Goal: Task Accomplishment & Management: Manage account settings

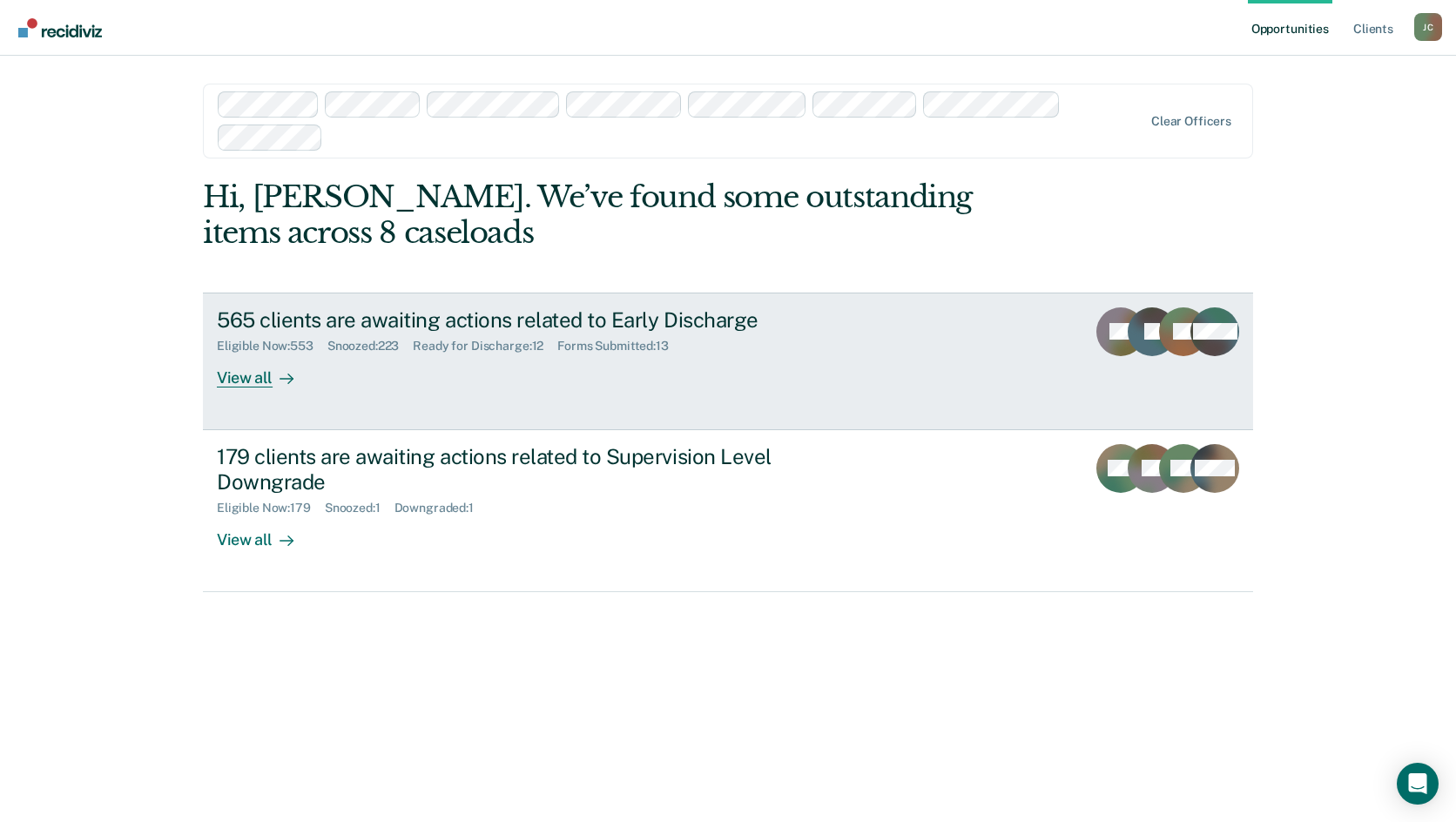
click at [562, 326] on div "565 clients are awaiting actions related to Early Discharge" at bounding box center [522, 320] width 612 height 25
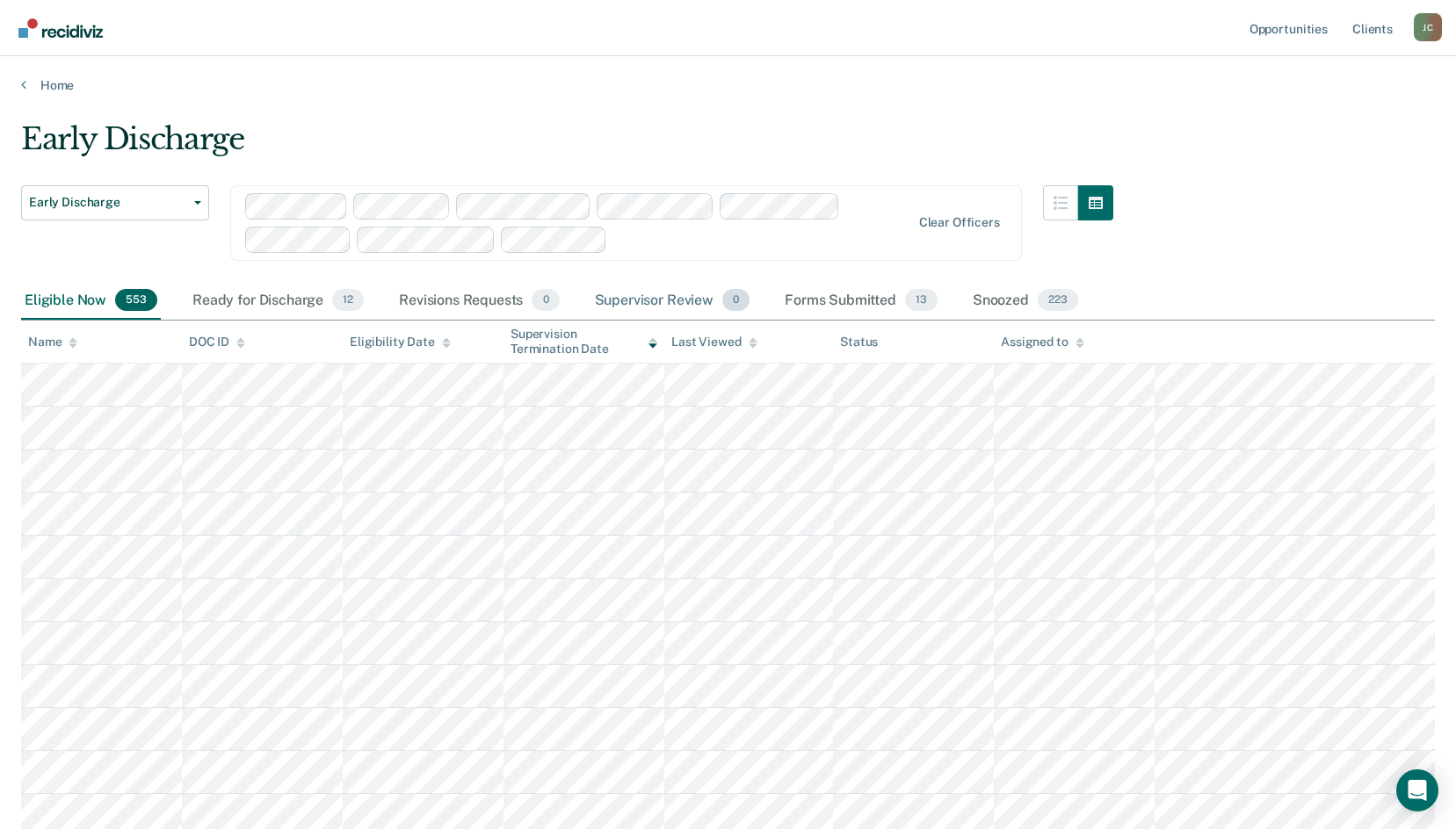
click at [683, 300] on div "Supervisor Review 0" at bounding box center [673, 301] width 162 height 39
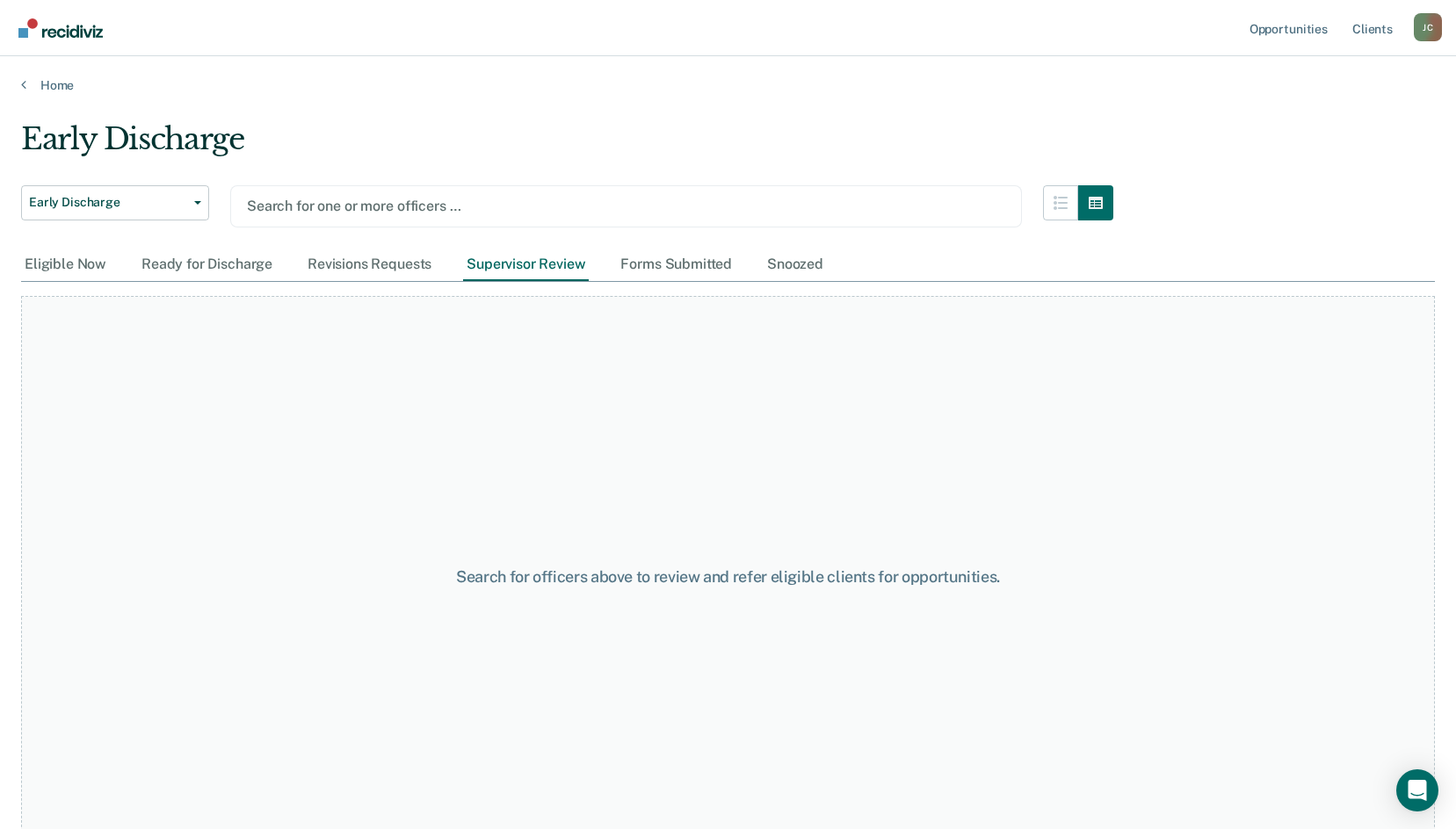
click at [443, 197] on div at bounding box center [626, 206] width 758 height 20
click at [528, 208] on div at bounding box center [626, 206] width 758 height 20
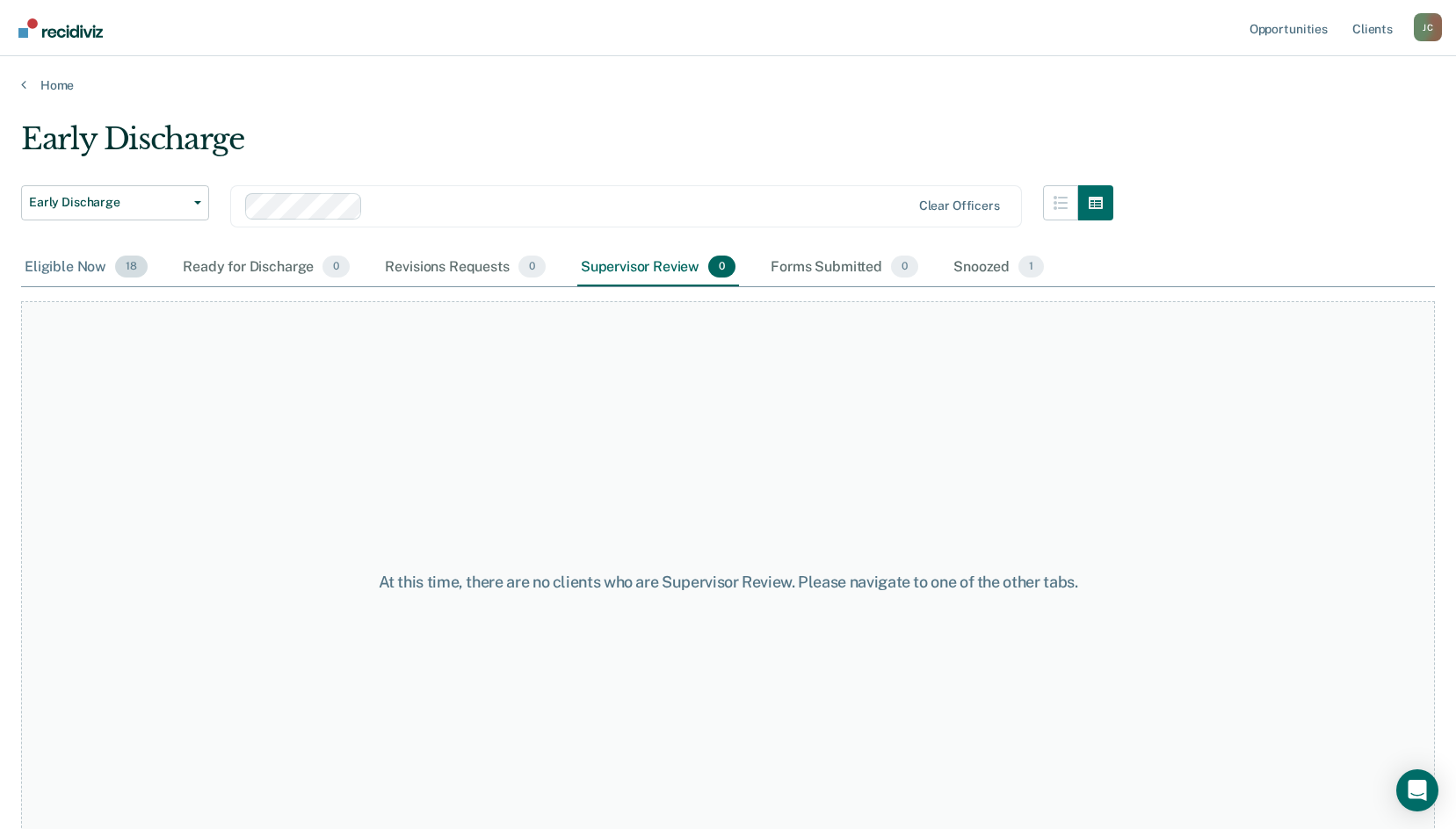
drag, startPoint x: 76, startPoint y: 270, endPoint x: 88, endPoint y: 281, distance: 16.3
click at [76, 270] on div "Eligible Now 18" at bounding box center [86, 267] width 130 height 39
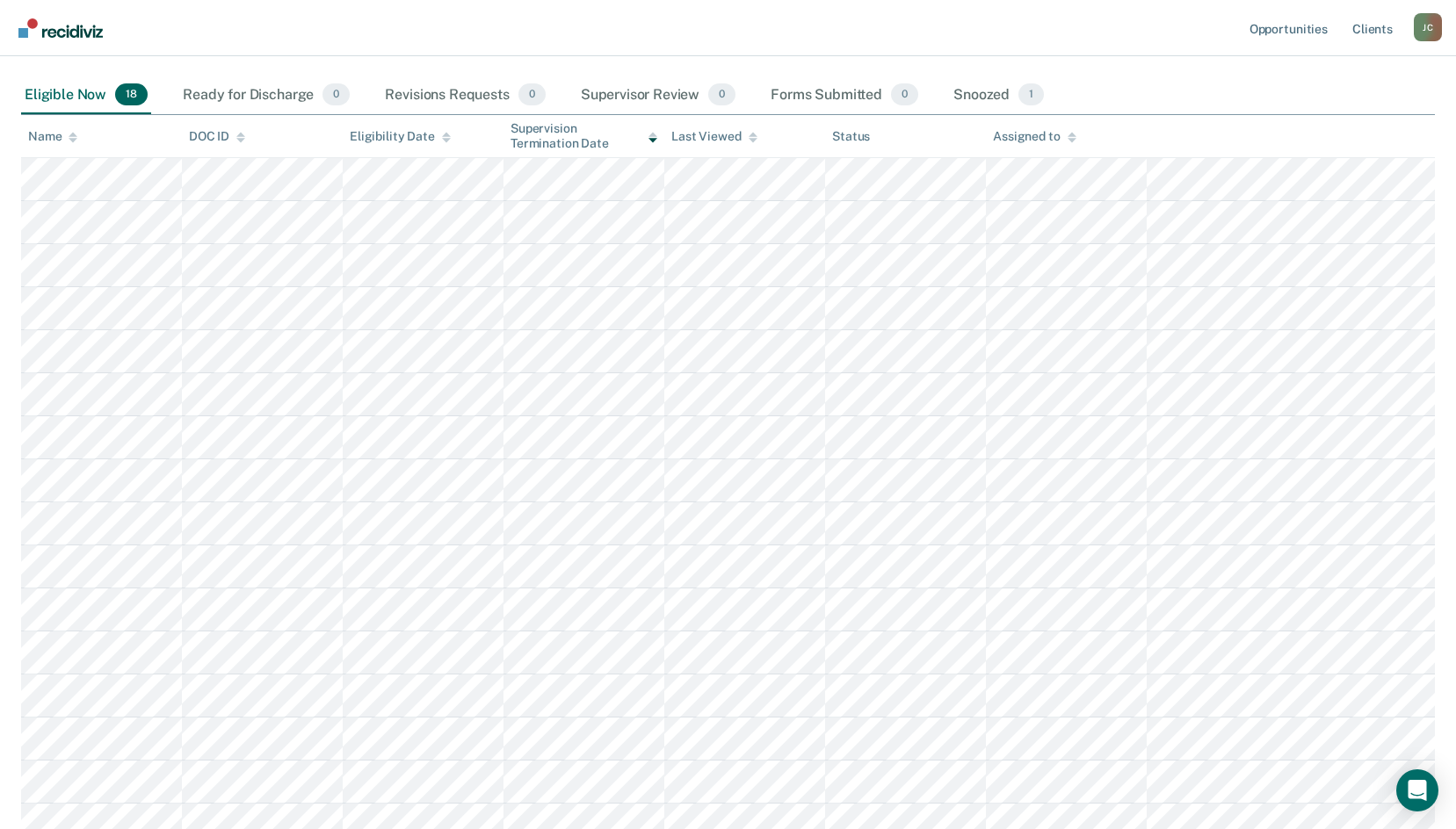
scroll to position [176, 0]
click at [77, 136] on icon at bounding box center [73, 133] width 9 height 12
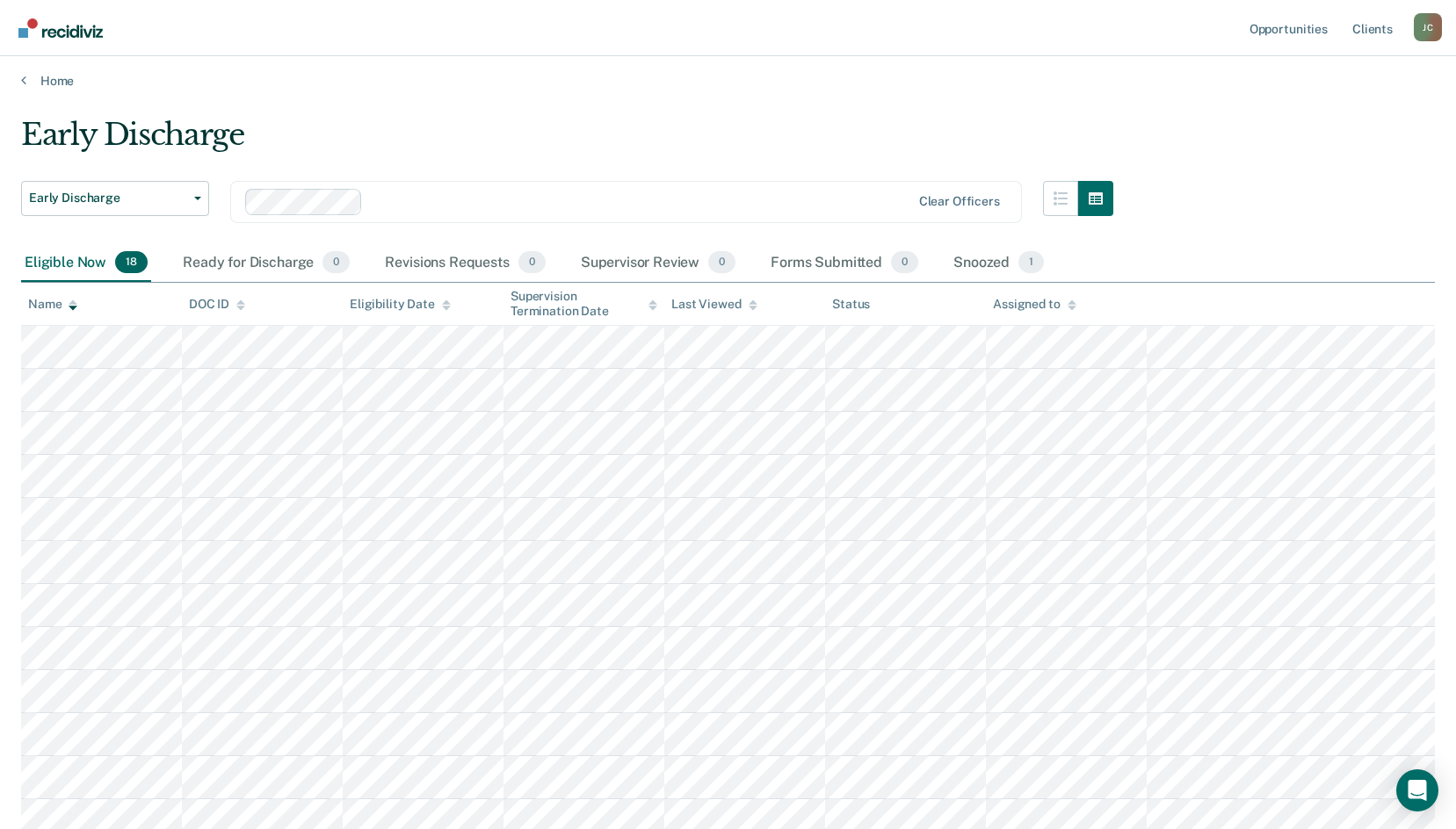
scroll to position [0, 0]
